Goal: Task Accomplishment & Management: Use online tool/utility

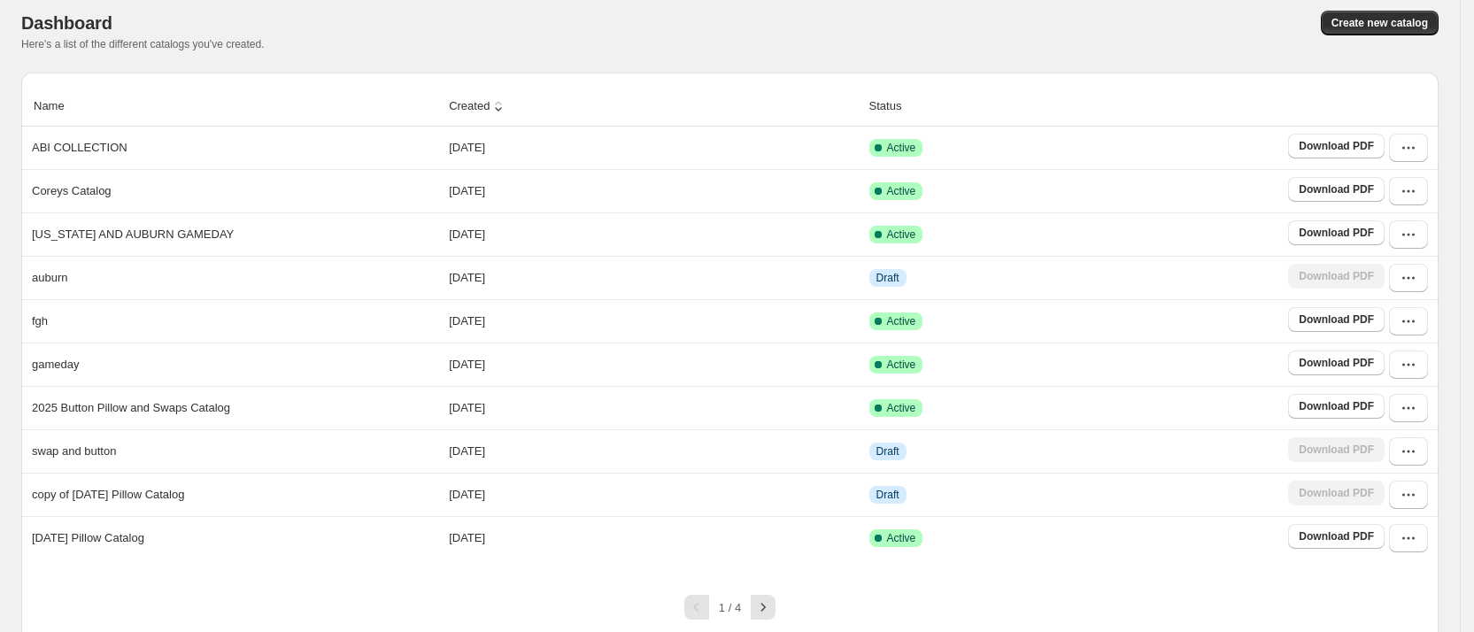
scroll to position [119, 0]
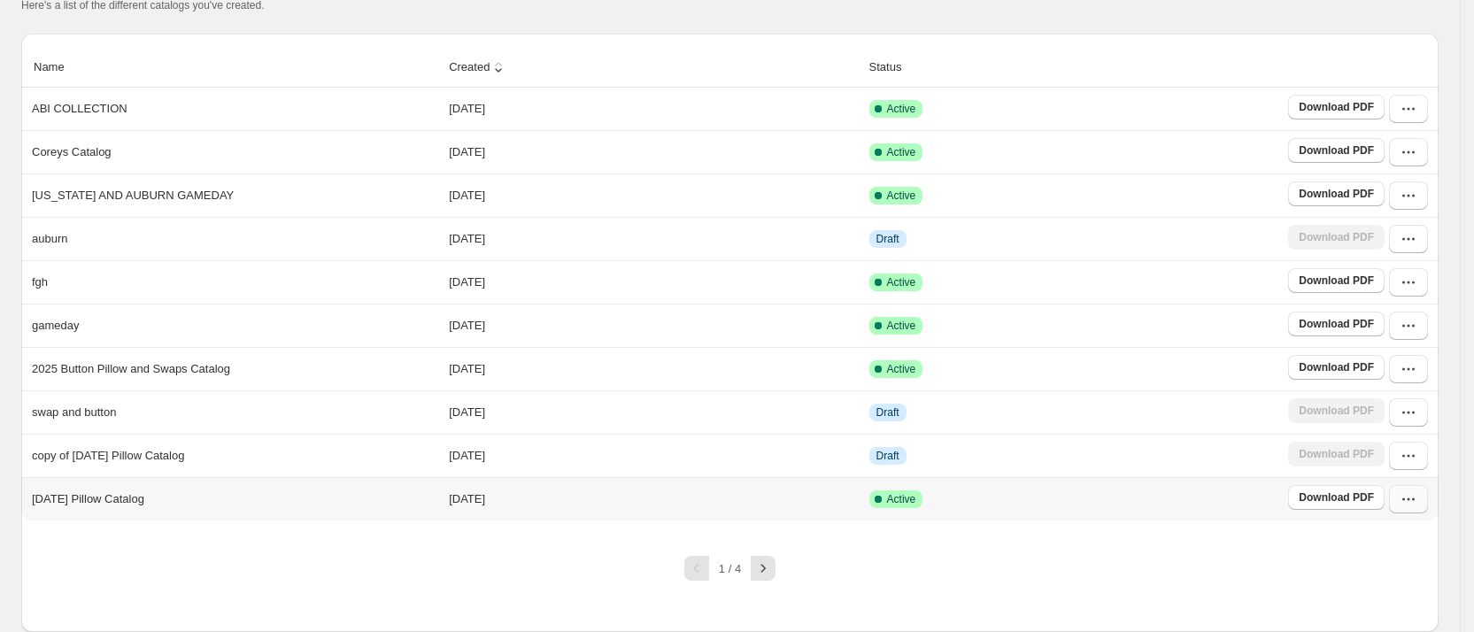
click at [1417, 495] on icon "button" at bounding box center [1408, 499] width 18 height 18
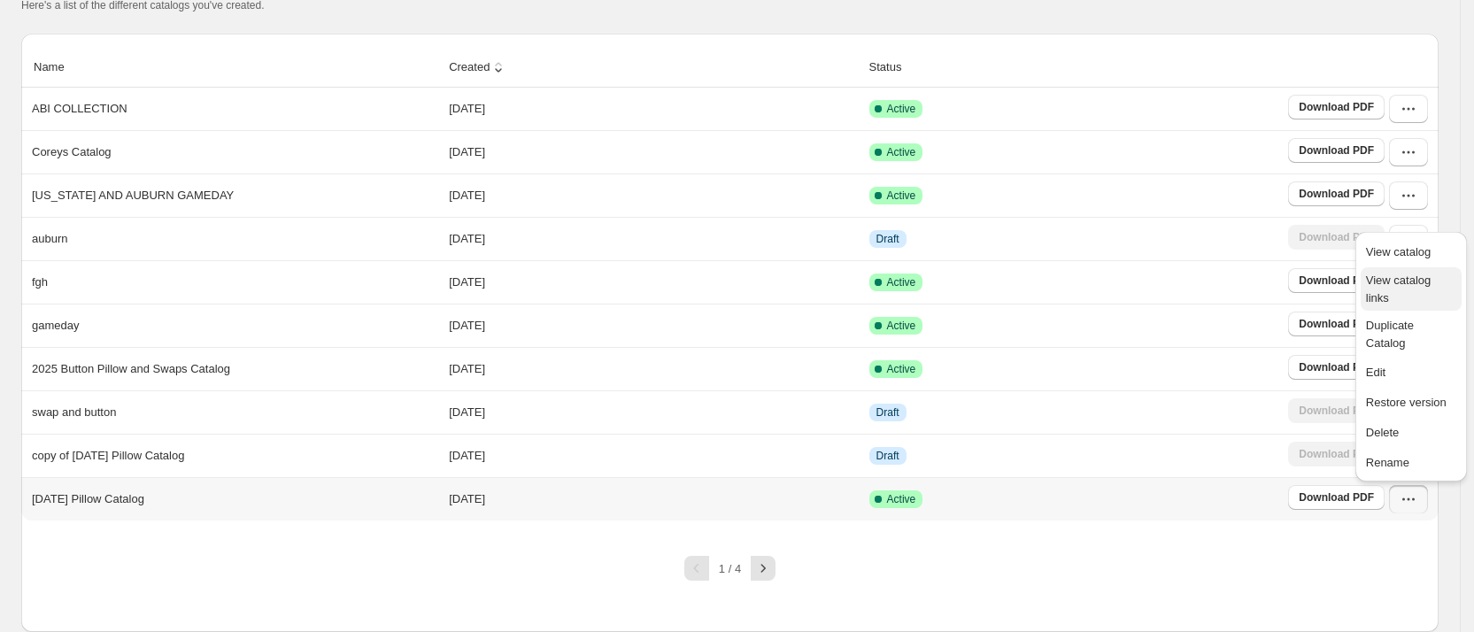
click at [1415, 276] on span "View catalog links" at bounding box center [1398, 288] width 65 height 31
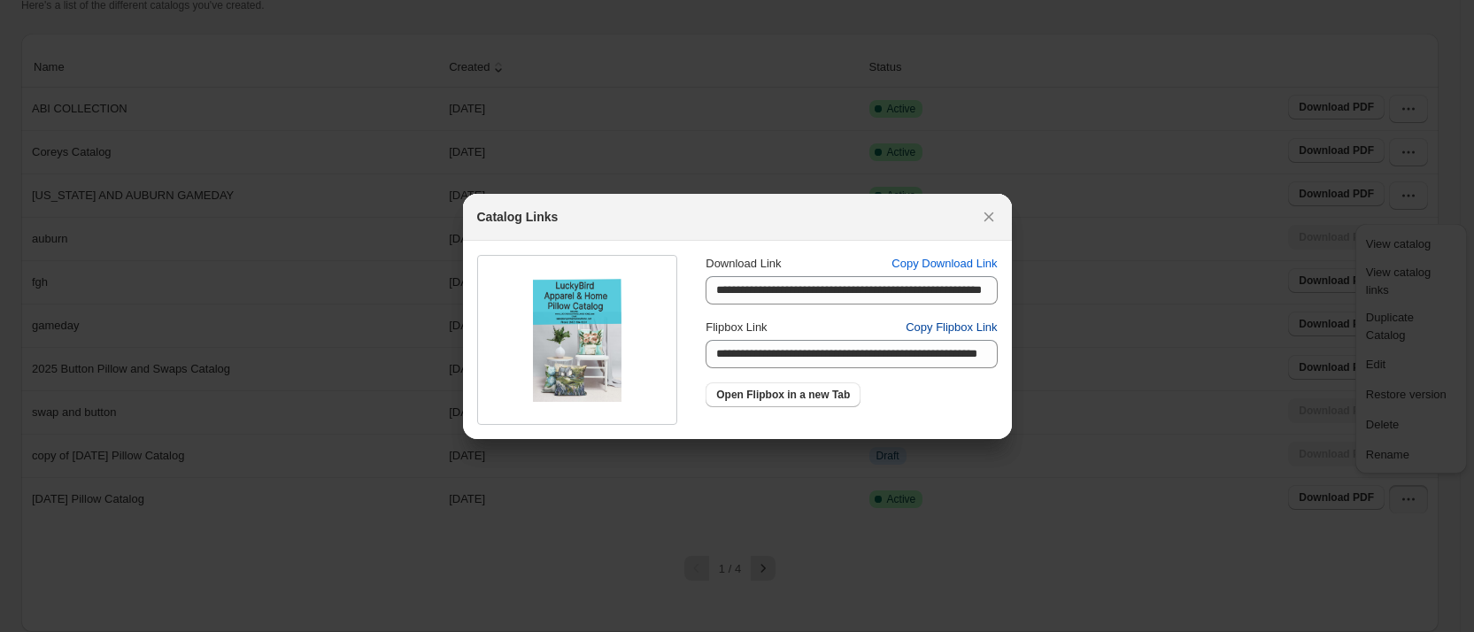
click at [968, 327] on span "Copy Flipbox Link" at bounding box center [950, 328] width 91 height 18
click at [991, 209] on icon ":rv:" at bounding box center [989, 217] width 18 height 18
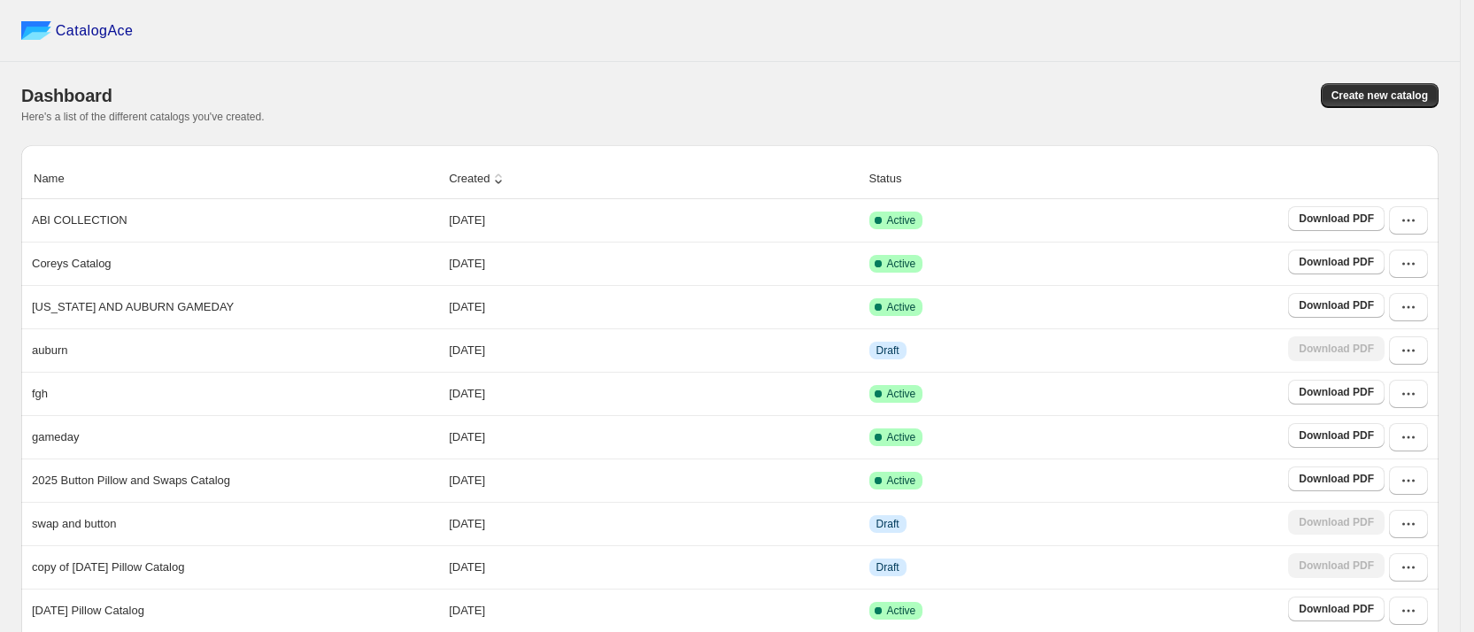
scroll to position [119, 0]
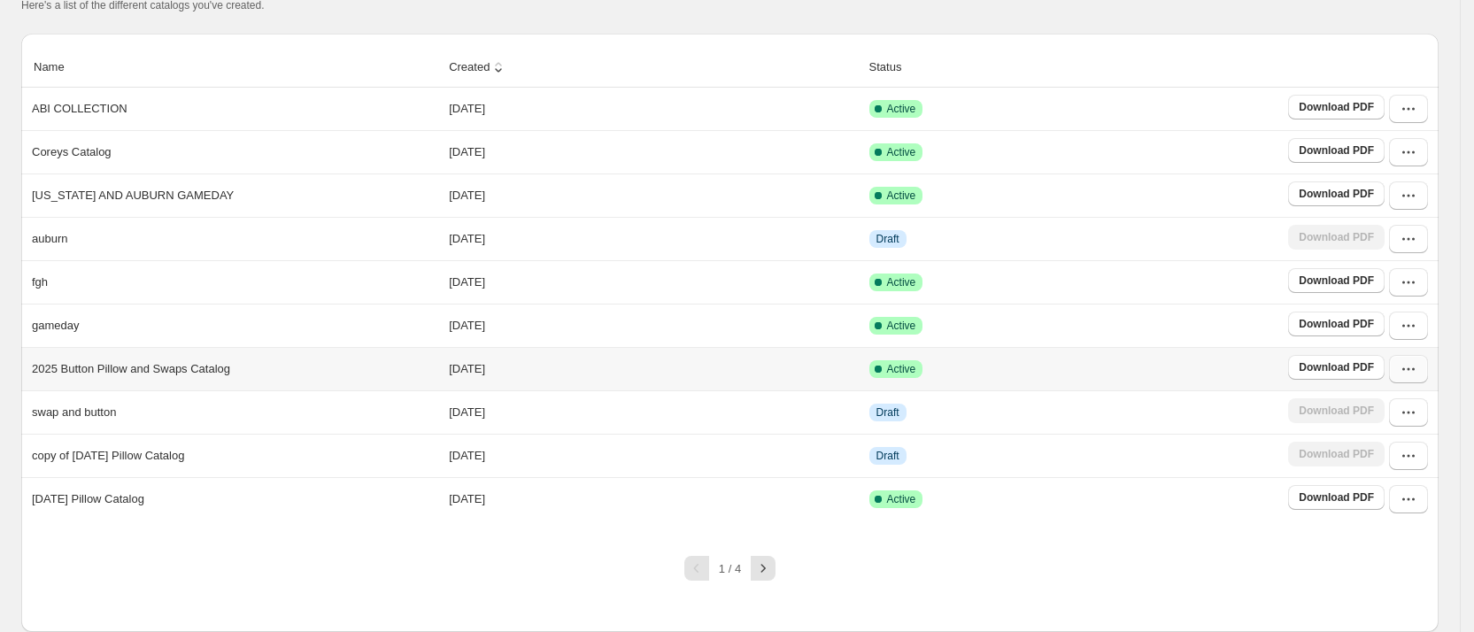
click at [1428, 360] on button "button" at bounding box center [1408, 369] width 39 height 28
click at [1395, 143] on span "View catalog links" at bounding box center [1398, 158] width 65 height 31
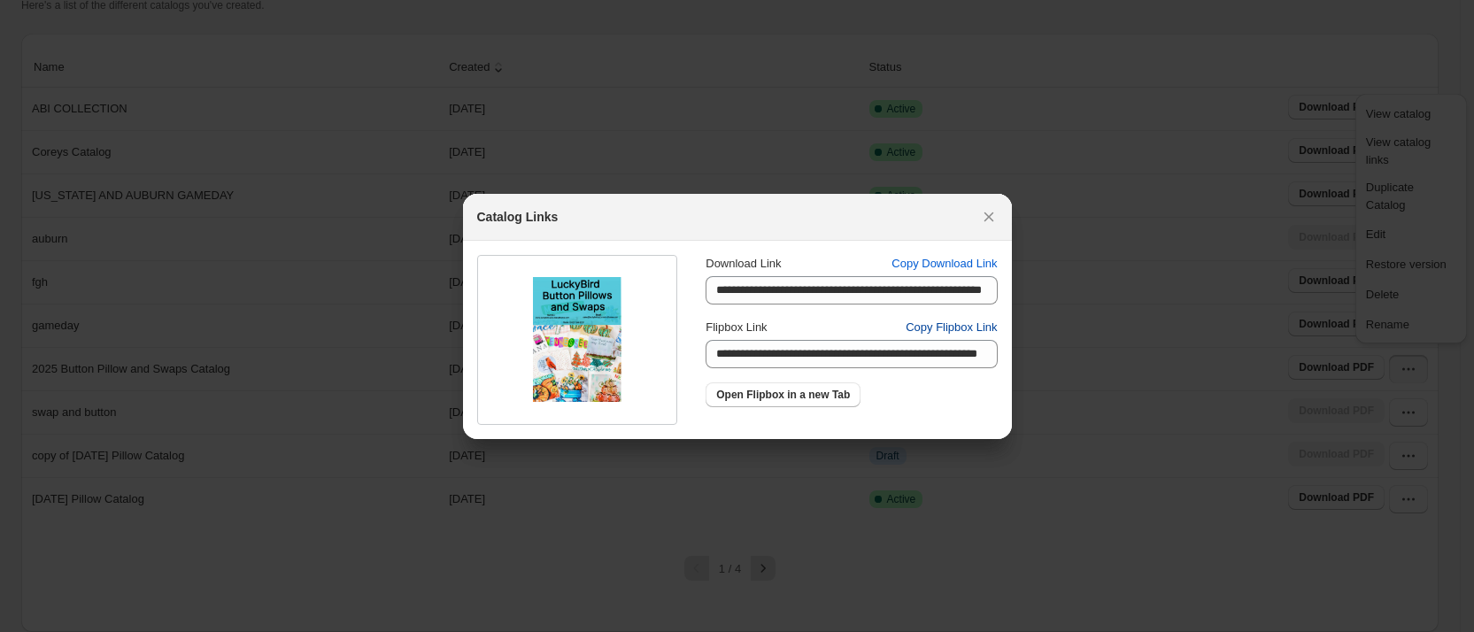
click at [970, 327] on span "Copy Flipbox Link" at bounding box center [950, 328] width 91 height 18
click at [991, 214] on icon ":rv:" at bounding box center [989, 217] width 18 height 18
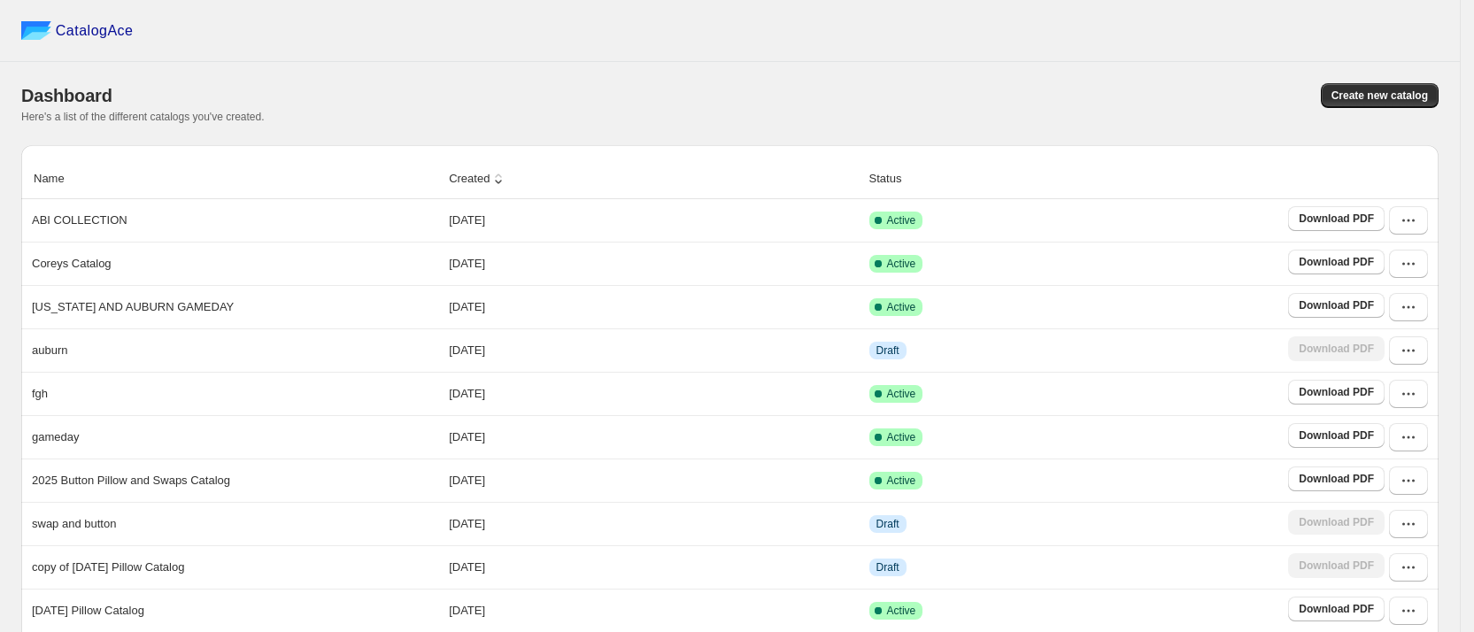
scroll to position [119, 0]
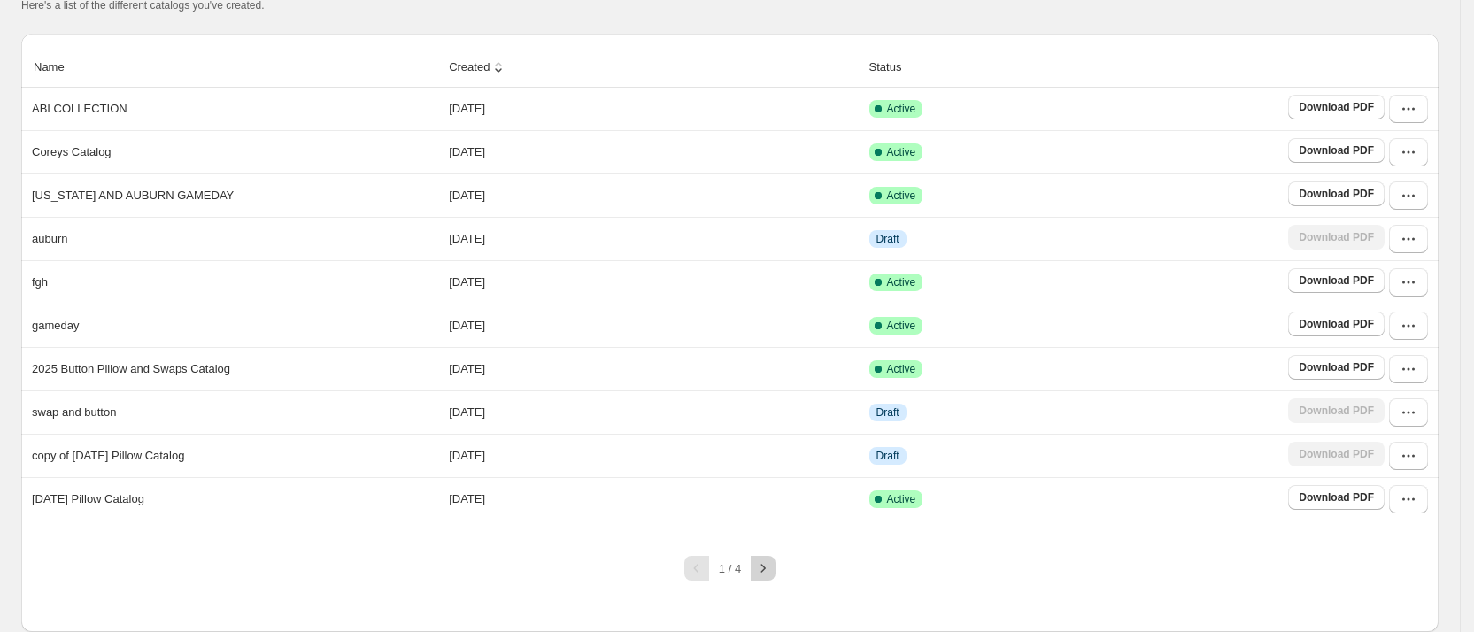
click at [771, 572] on icon "button" at bounding box center [763, 568] width 18 height 18
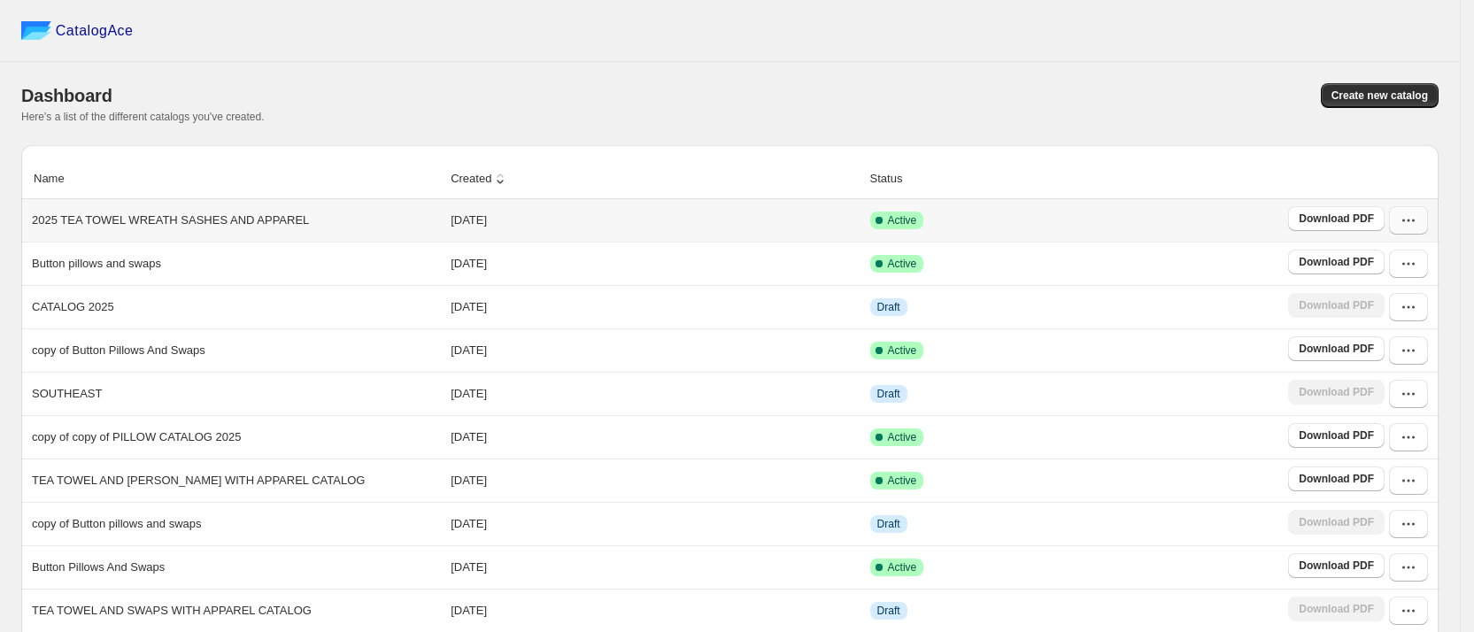
click at [1417, 219] on icon "button" at bounding box center [1408, 221] width 18 height 18
click at [1397, 291] on span "View catalog links" at bounding box center [1398, 296] width 65 height 31
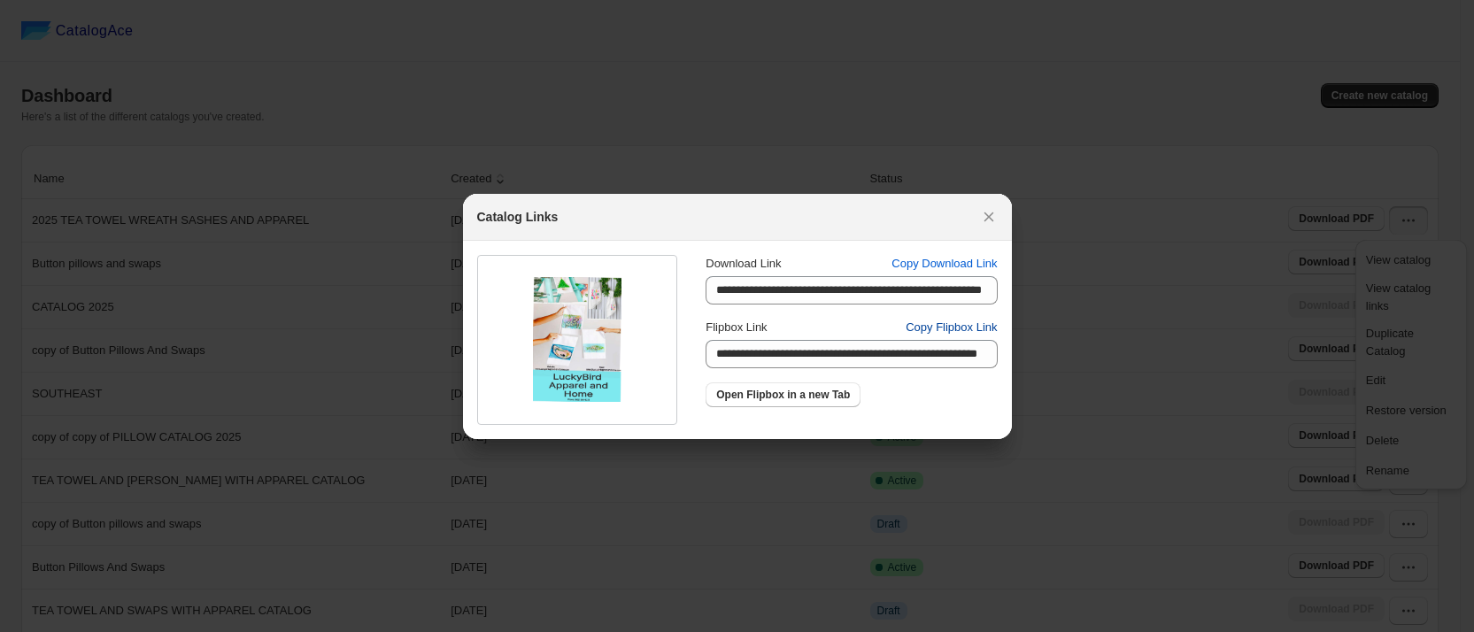
click at [967, 319] on span "Copy Flipbox Link" at bounding box center [950, 328] width 91 height 18
click at [985, 226] on button ":r23:" at bounding box center [988, 216] width 25 height 25
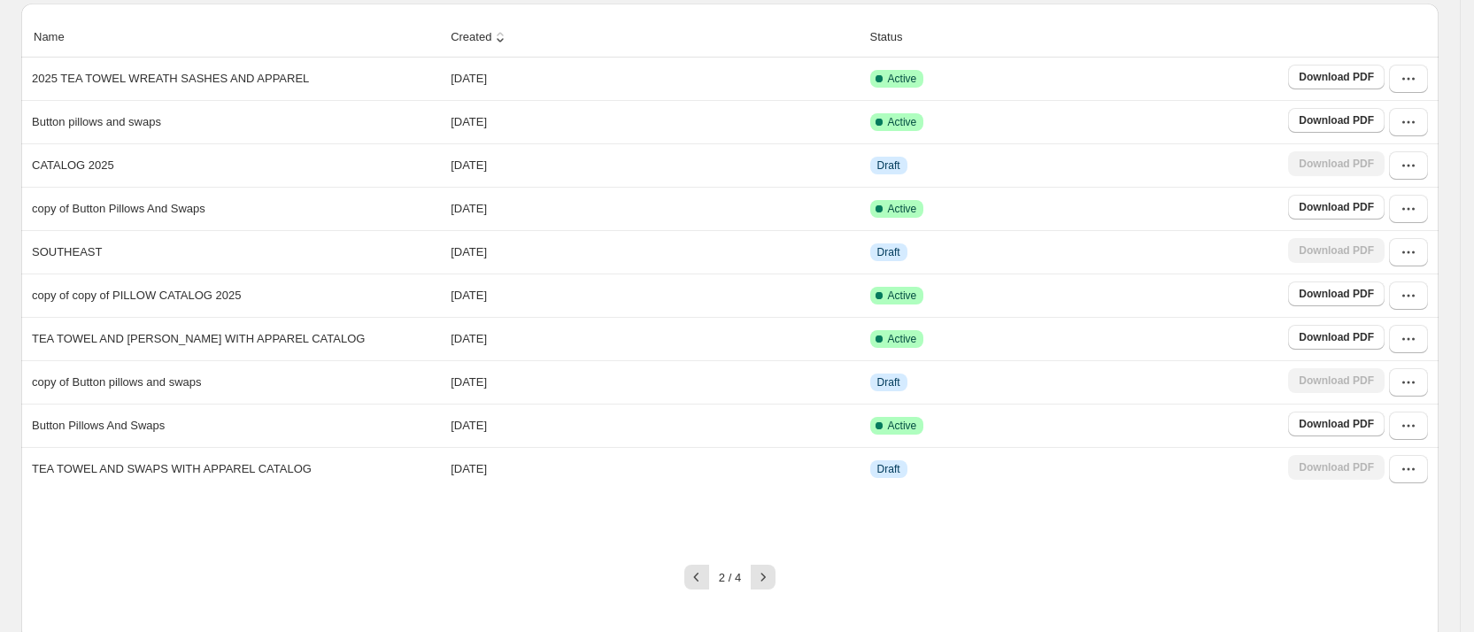
scroll to position [158, 0]
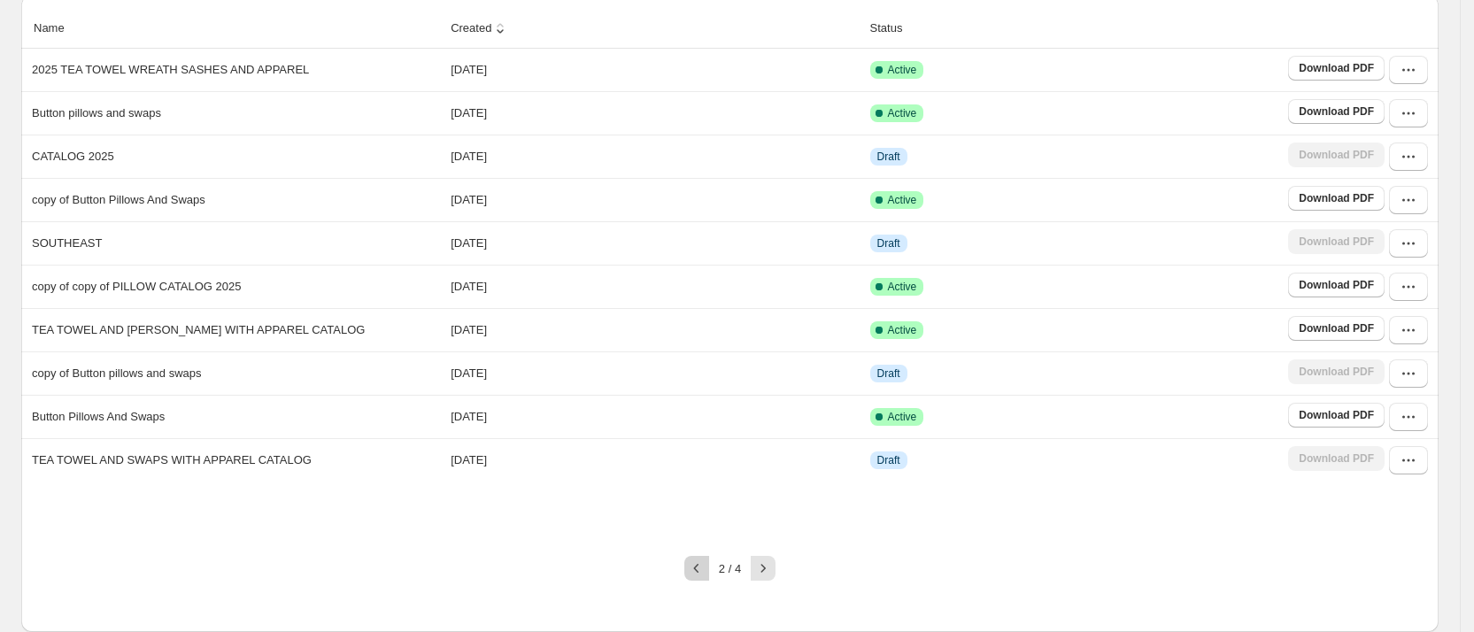
click at [705, 565] on icon "button" at bounding box center [697, 568] width 18 height 18
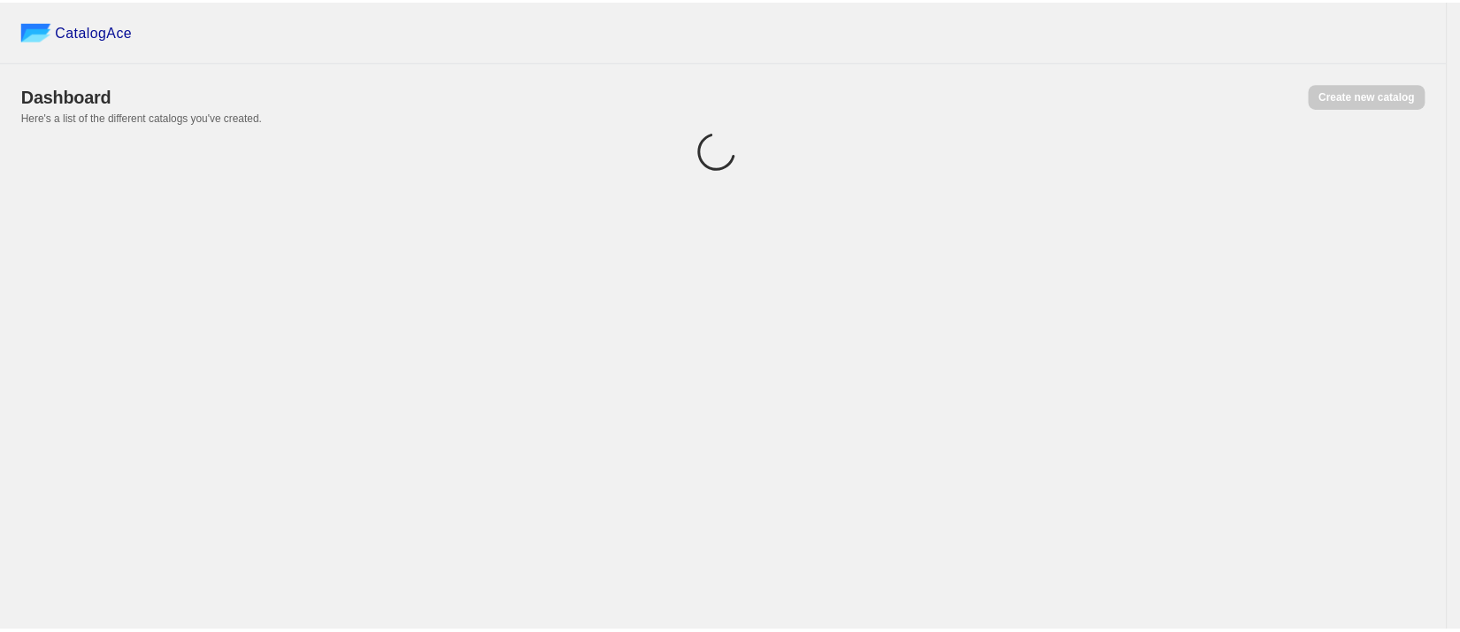
scroll to position [0, 0]
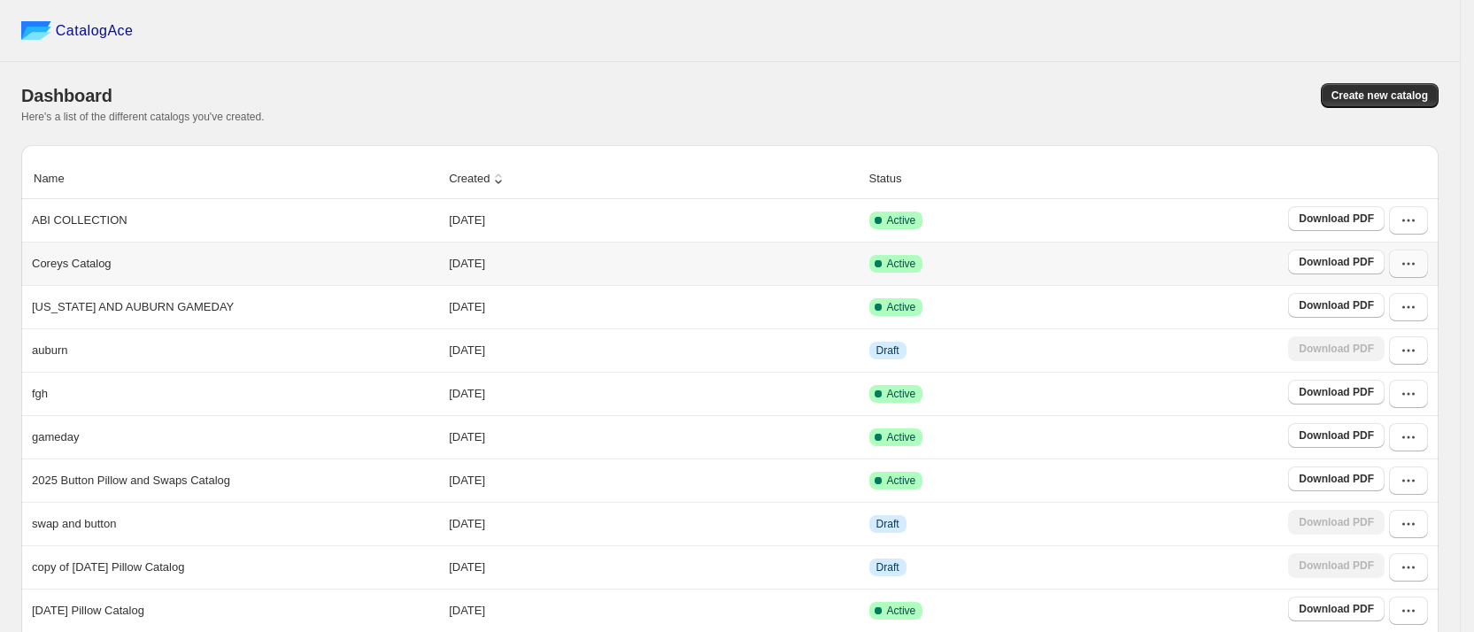
click at [1417, 259] on icon "button" at bounding box center [1408, 264] width 18 height 18
click at [1405, 335] on span "View catalog links" at bounding box center [1398, 340] width 65 height 31
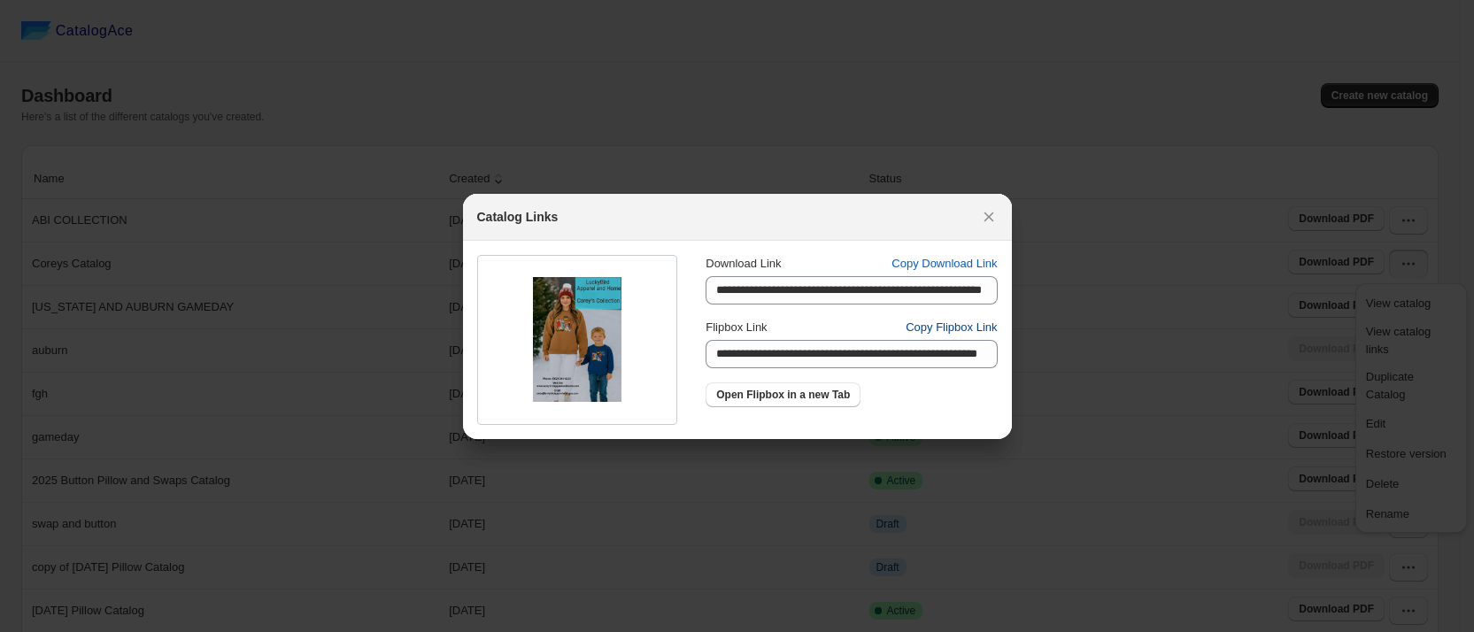
click at [982, 323] on span "Copy Flipbox Link" at bounding box center [950, 328] width 91 height 18
click at [990, 217] on icon ":r30:" at bounding box center [989, 217] width 18 height 18
